Goal: Check status: Check status

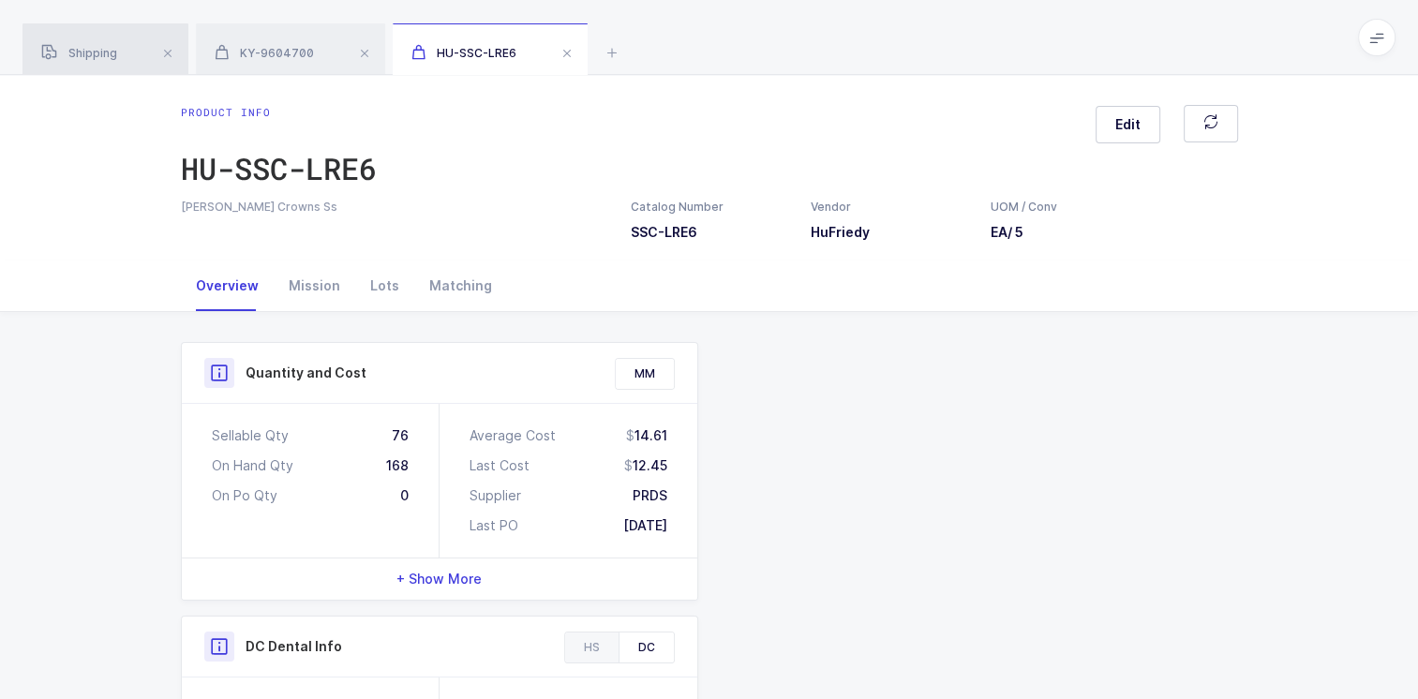
click at [108, 39] on div "Shipping" at bounding box center [105, 49] width 166 height 52
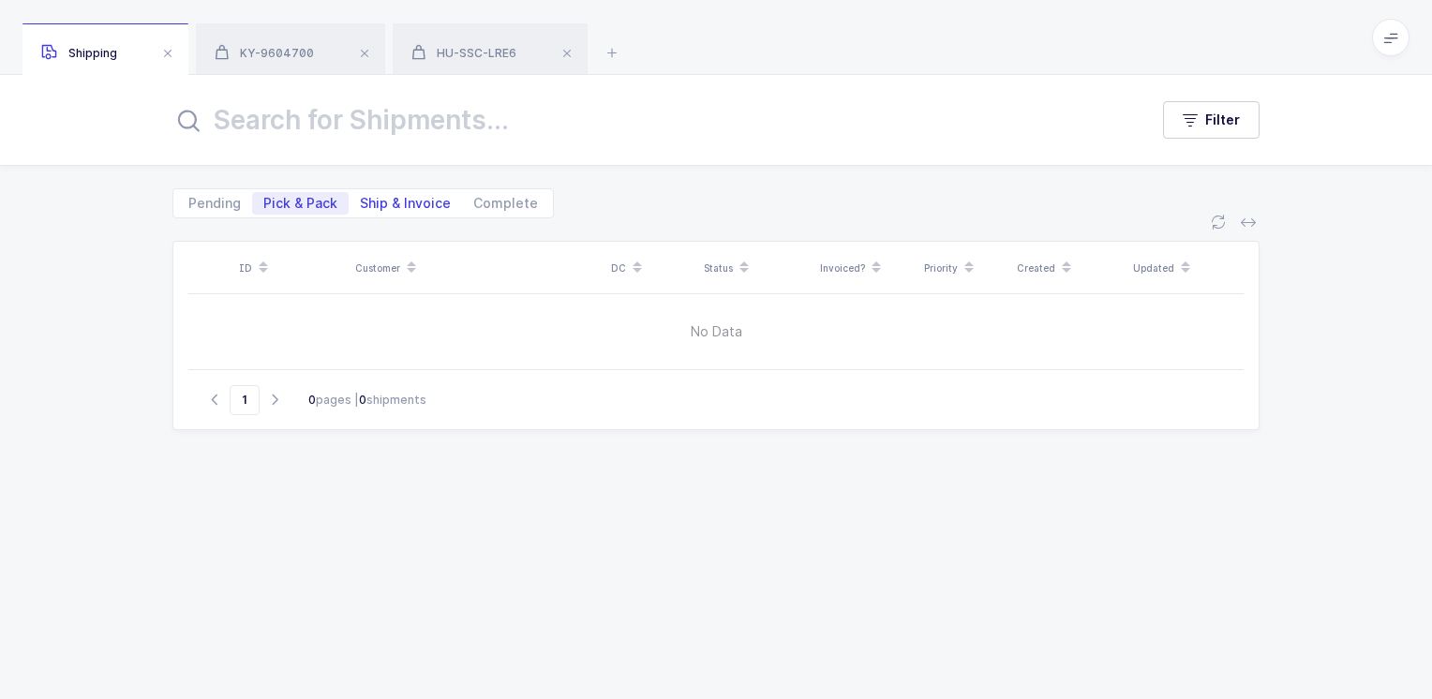
click at [389, 201] on span "Ship & Invoice" at bounding box center [405, 203] width 91 height 13
click at [361, 201] on input "Ship & Invoice" at bounding box center [355, 198] width 12 height 12
radio input "true"
radio input "false"
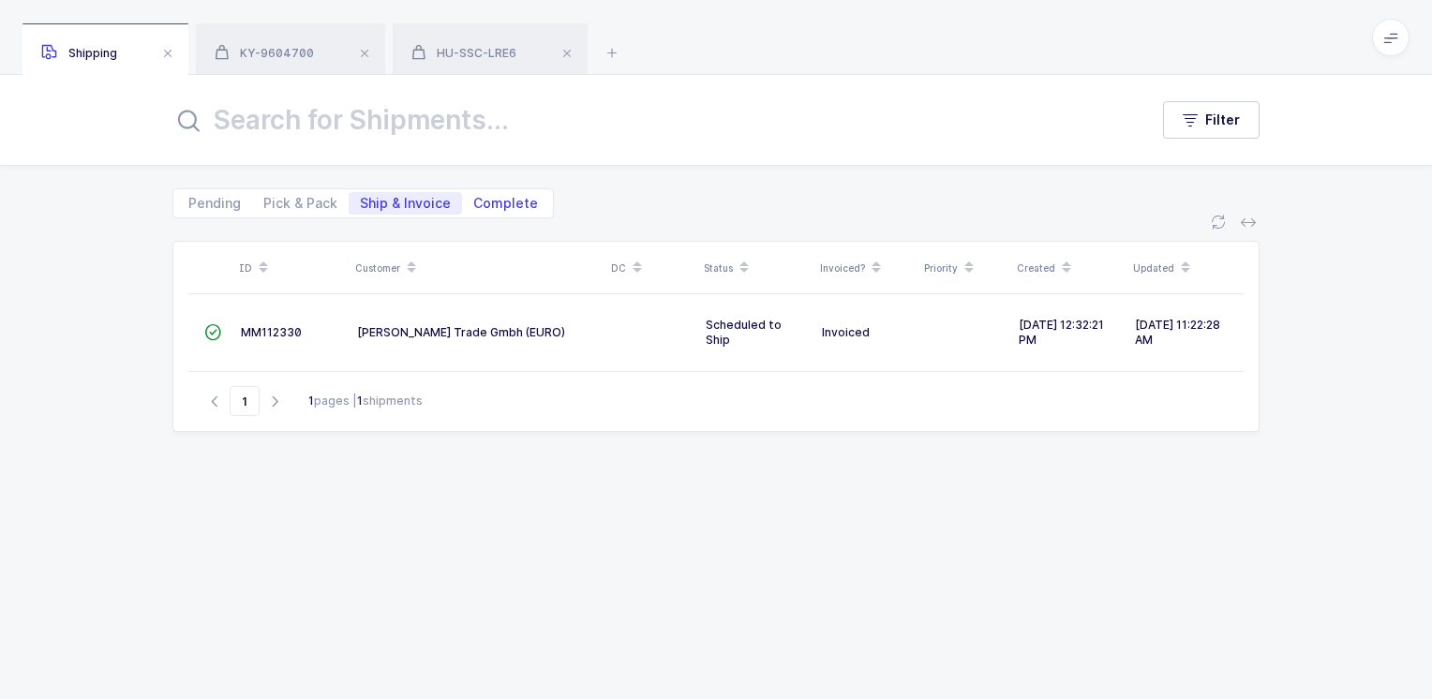
click at [496, 204] on span "Complete" at bounding box center [505, 203] width 65 height 13
click at [474, 204] on input "Complete" at bounding box center [468, 198] width 12 height 12
radio input "true"
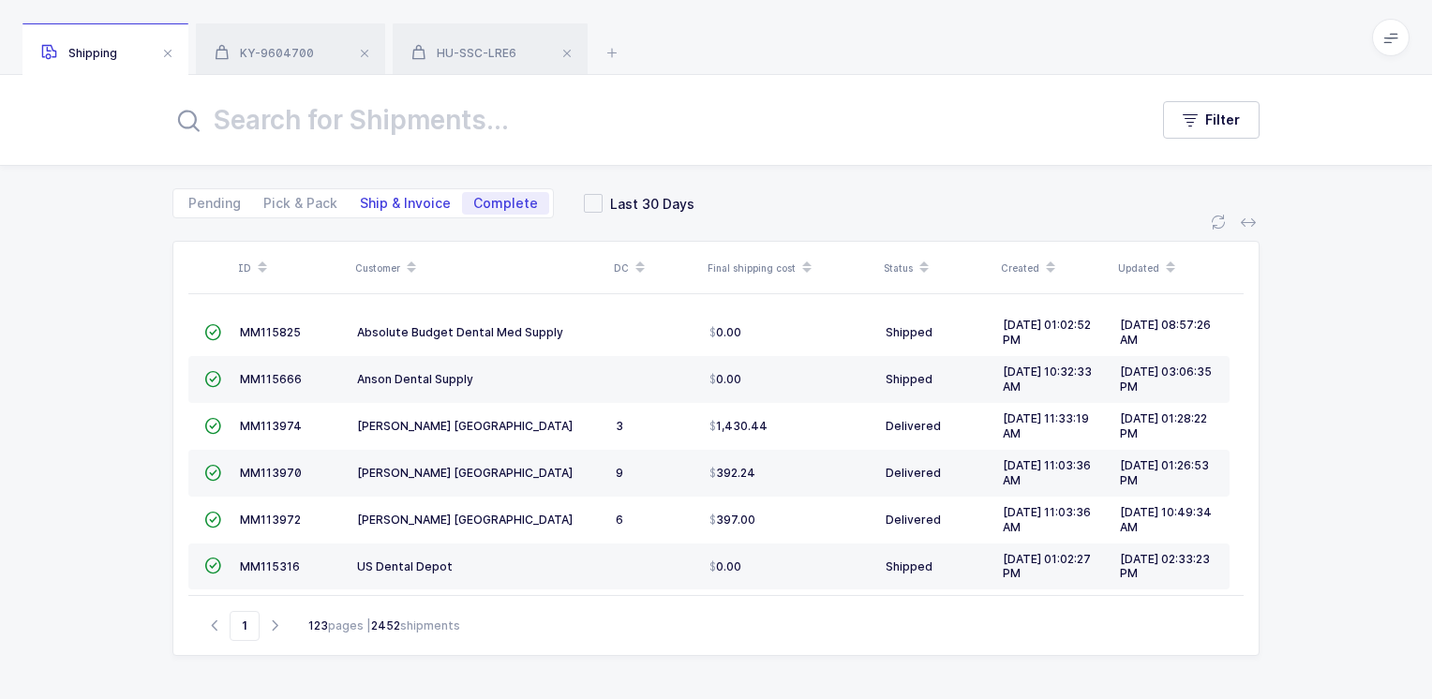
click at [395, 201] on span "Ship & Invoice" at bounding box center [405, 203] width 91 height 13
click at [361, 201] on input "Ship & Invoice" at bounding box center [355, 198] width 12 height 12
radio input "true"
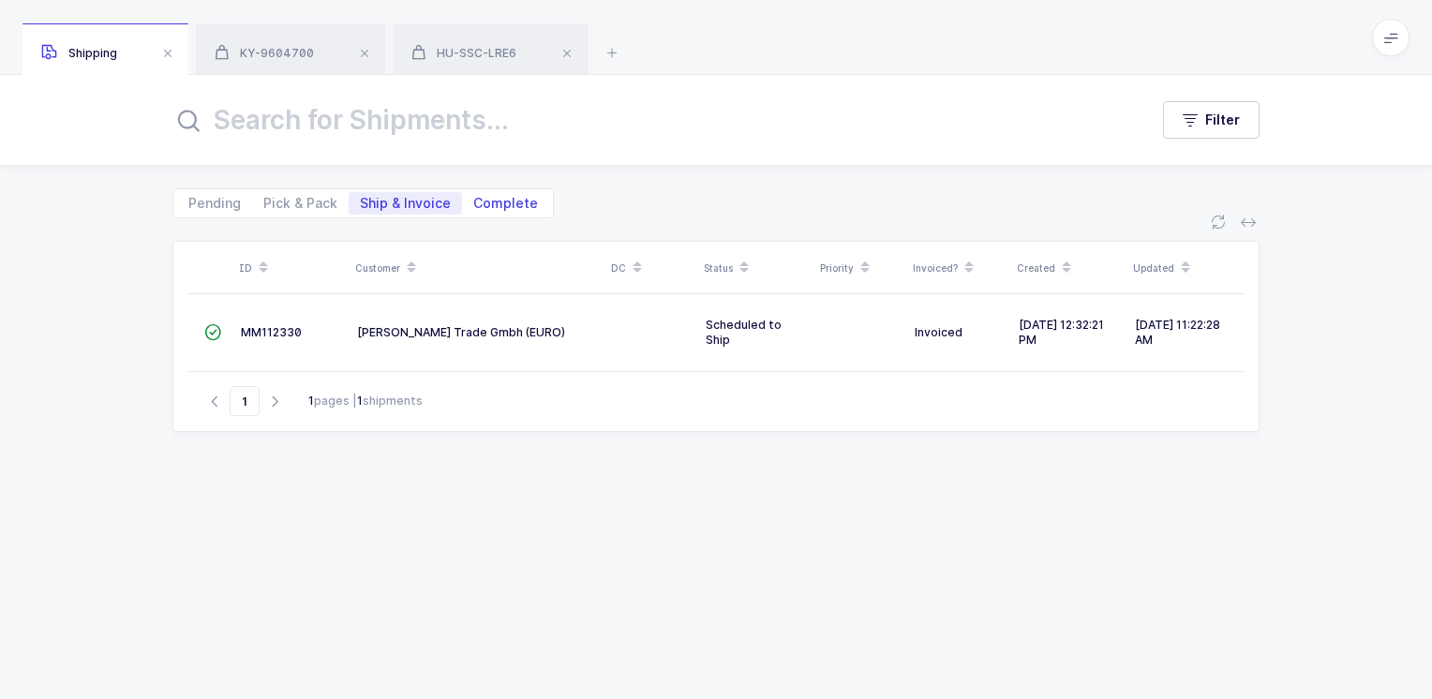
click at [487, 200] on span "Complete" at bounding box center [505, 203] width 65 height 13
click at [474, 200] on input "Complete" at bounding box center [468, 198] width 12 height 12
radio input "true"
radio input "false"
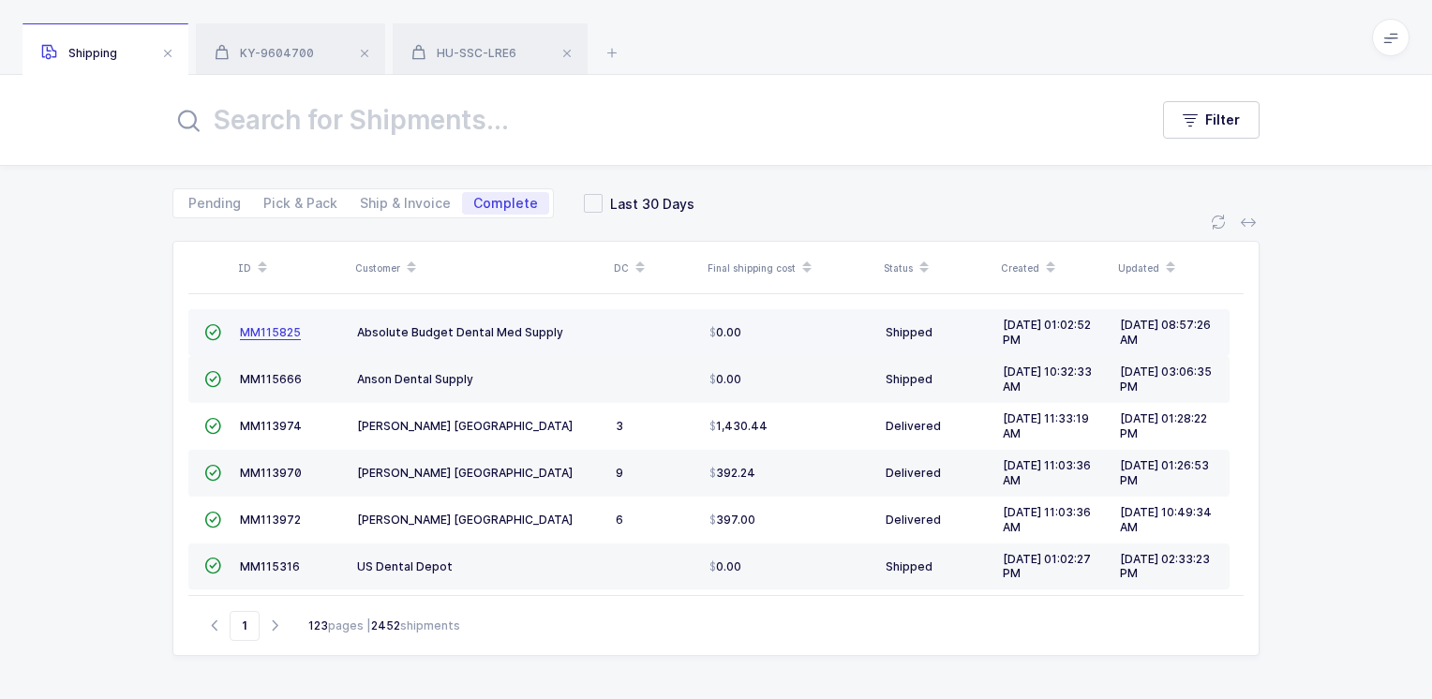
click at [278, 332] on span "MM115825" at bounding box center [270, 332] width 61 height 14
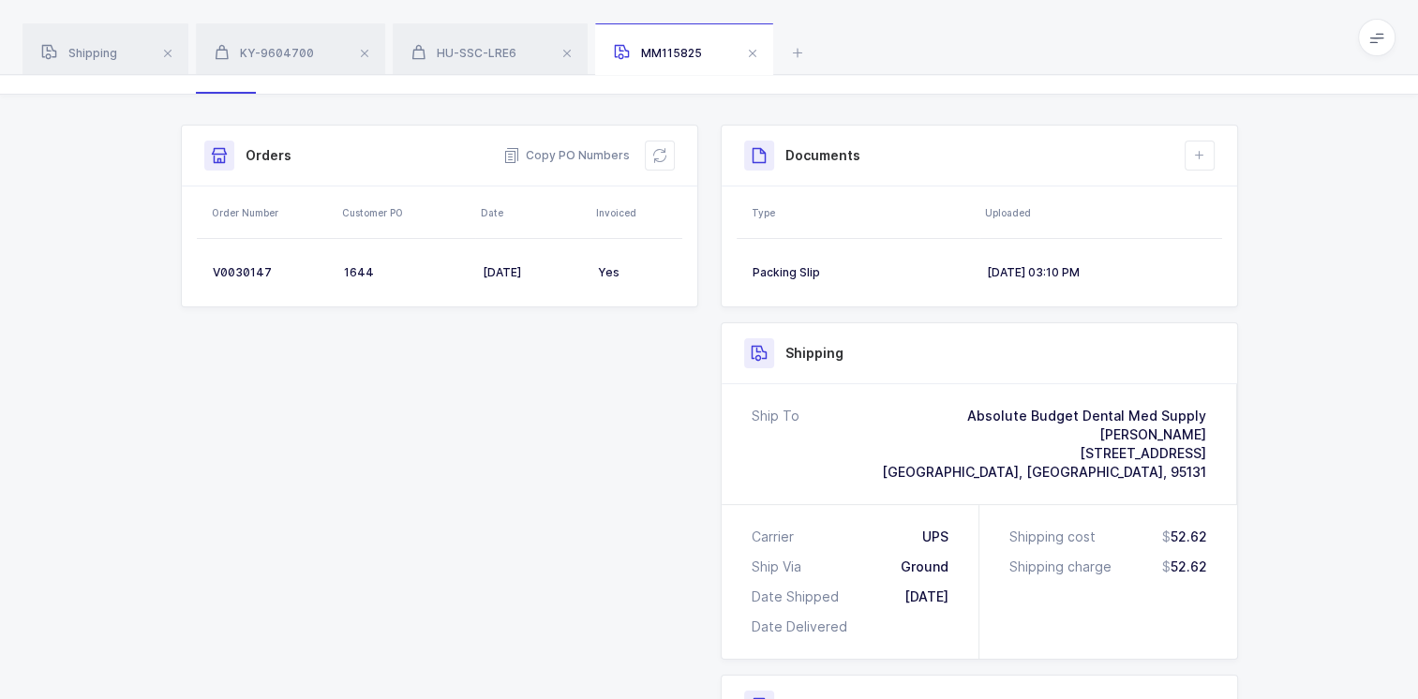
scroll to position [187, 0]
